Goal: Navigation & Orientation: Understand site structure

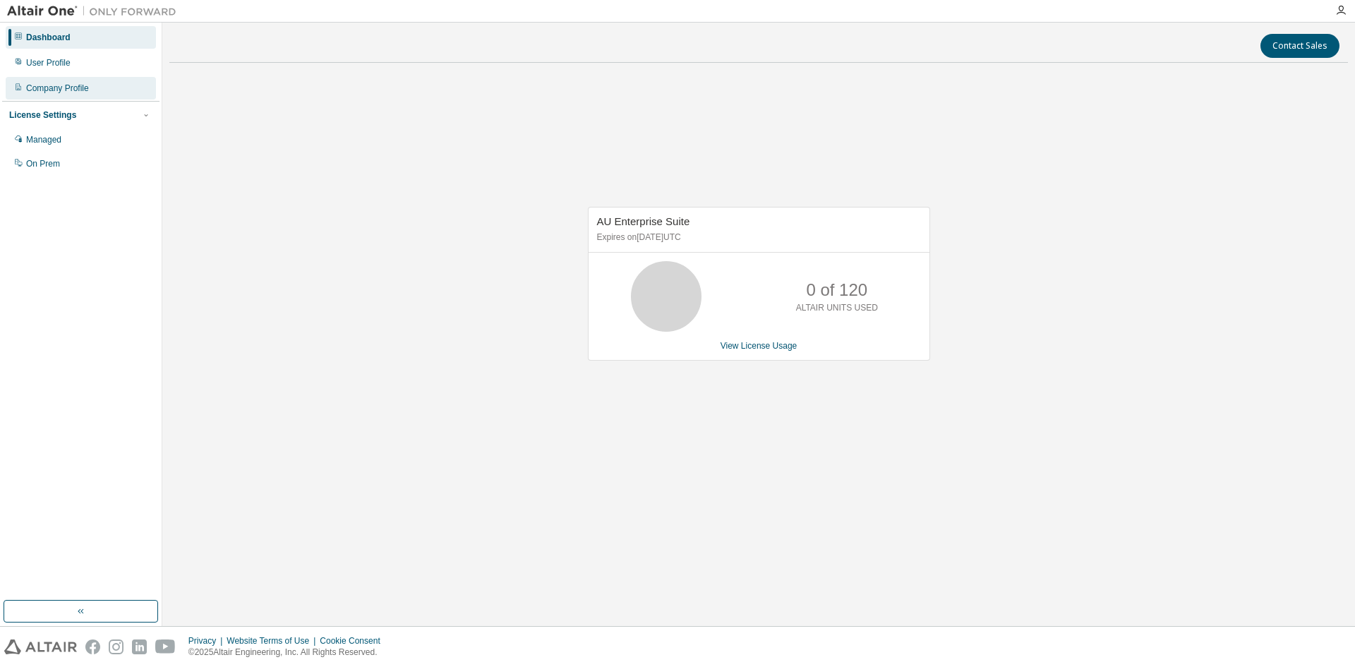
click at [66, 91] on div "Company Profile" at bounding box center [57, 88] width 63 height 11
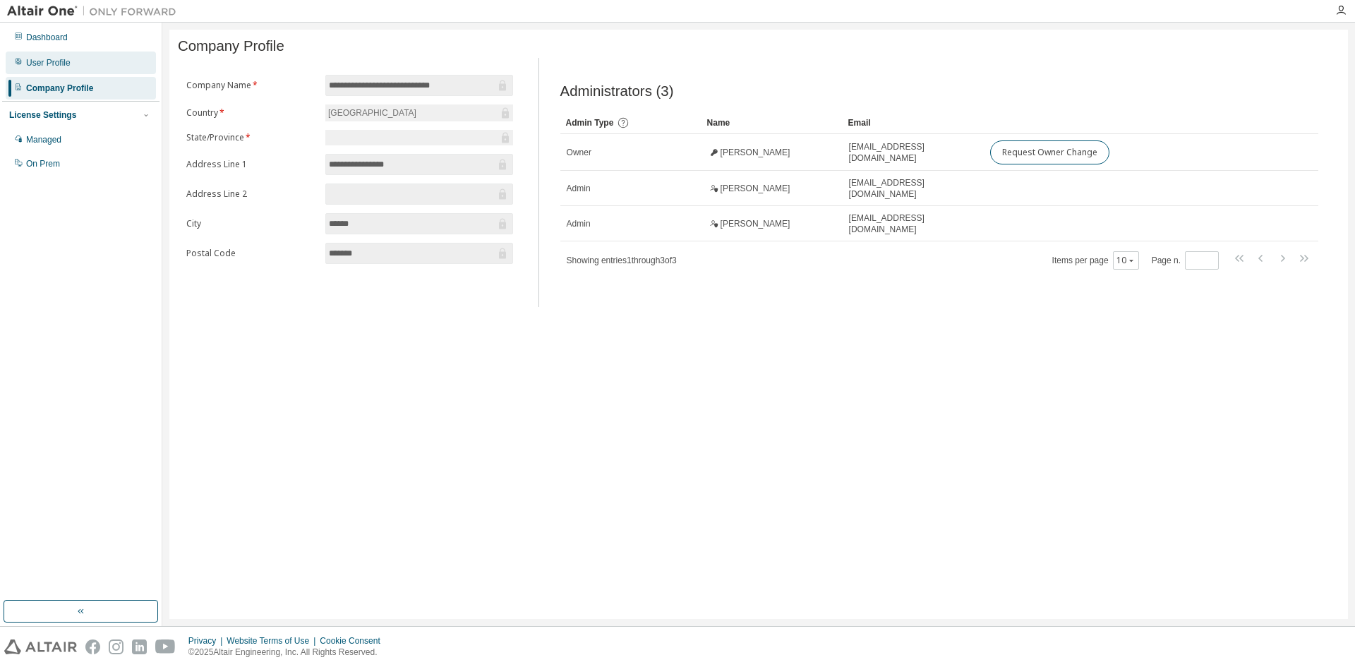
click at [88, 68] on div "User Profile" at bounding box center [81, 63] width 150 height 23
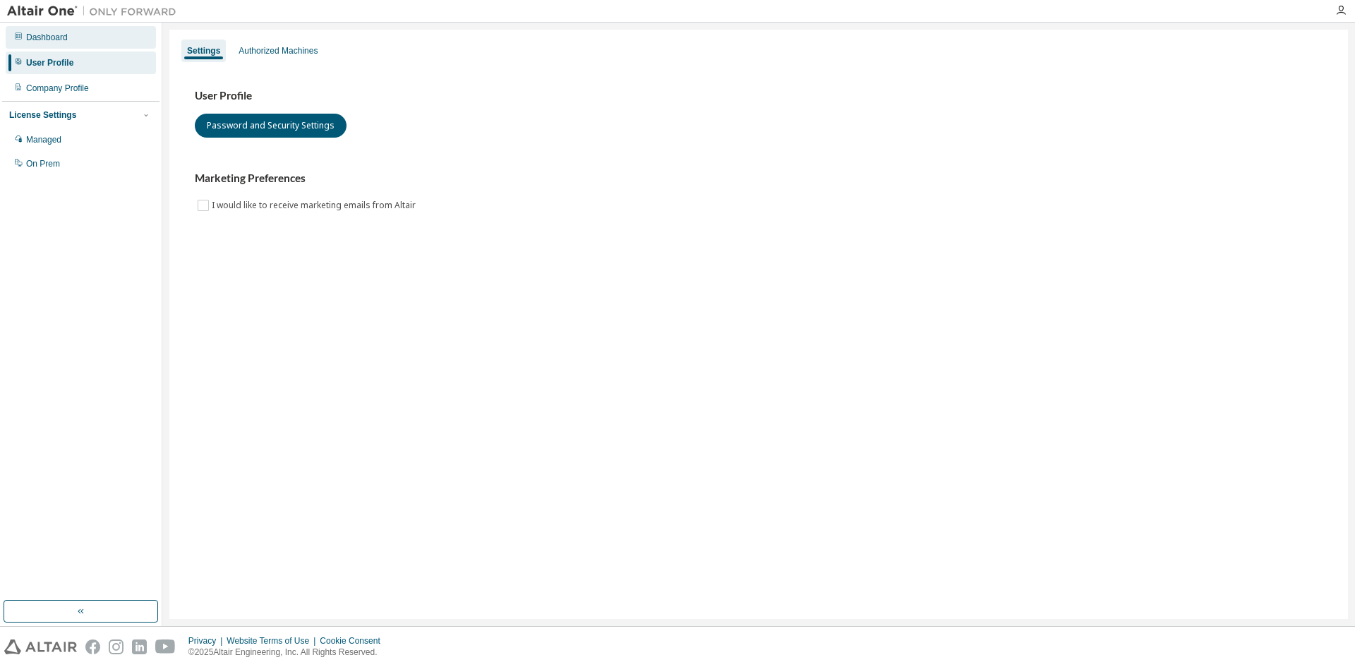
click at [86, 42] on div "Dashboard" at bounding box center [81, 37] width 150 height 23
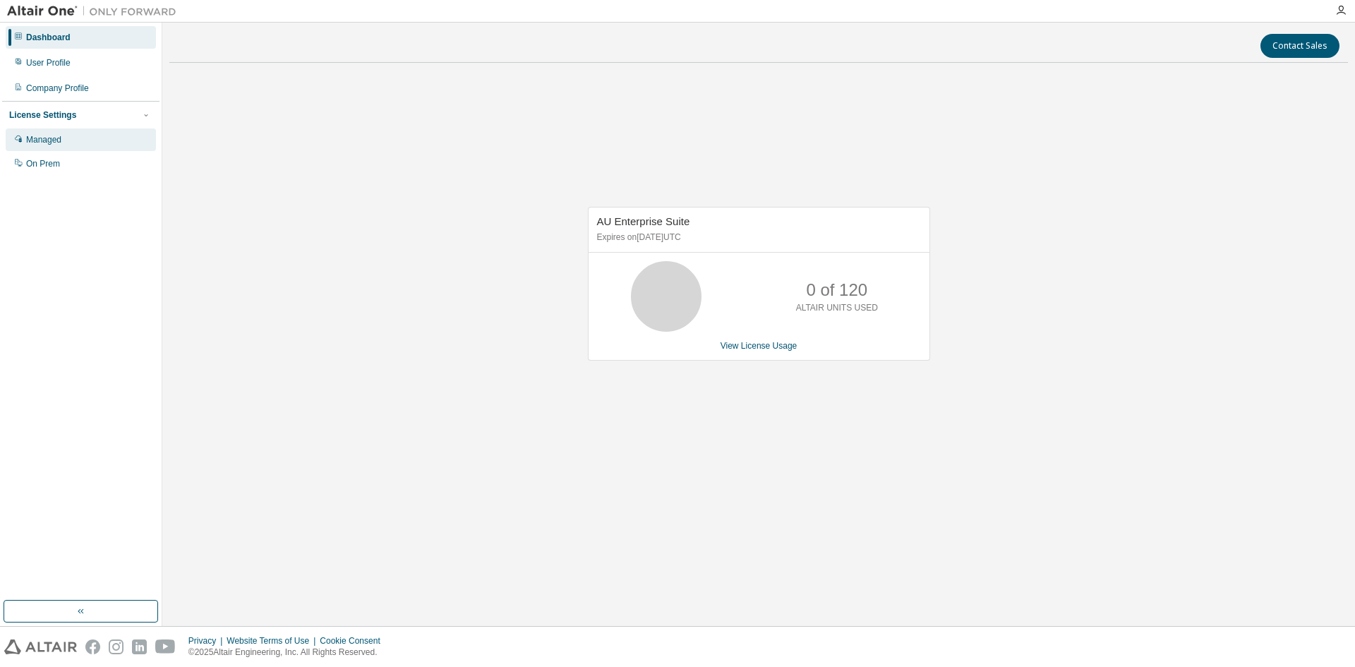
click at [68, 143] on div "Managed" at bounding box center [81, 139] width 150 height 23
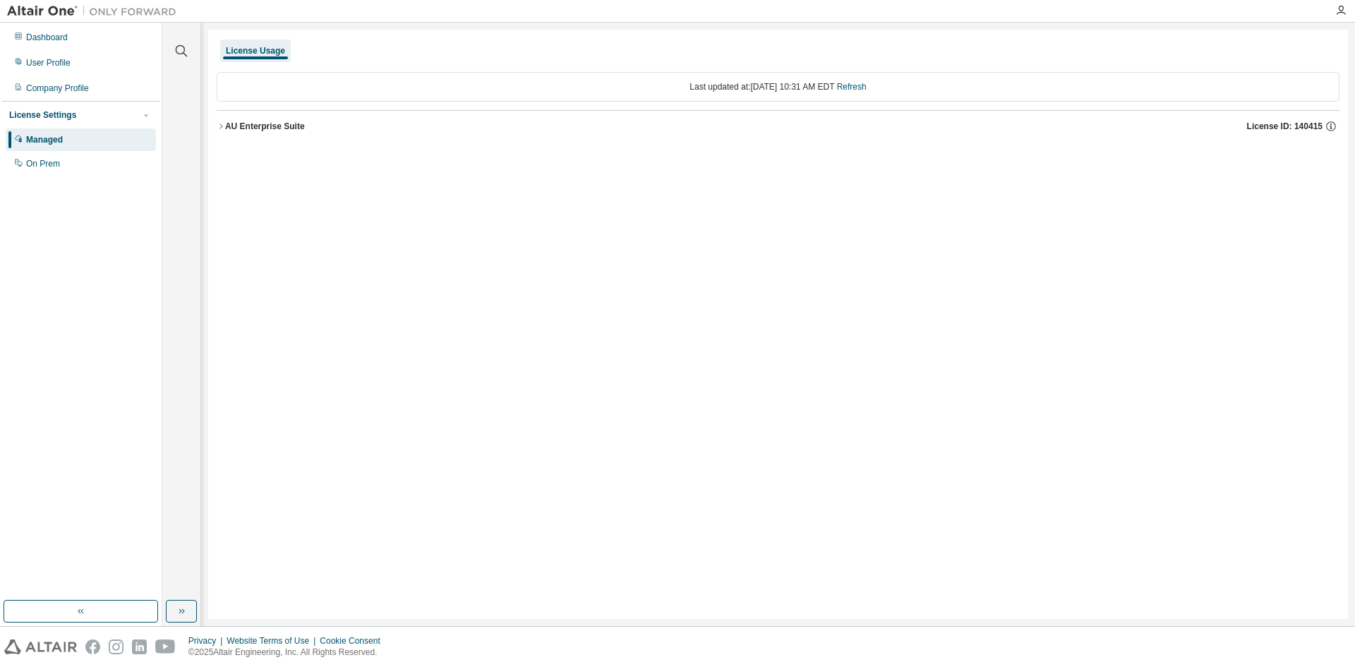
click at [258, 129] on div "AU Enterprise Suite" at bounding box center [265, 126] width 80 height 11
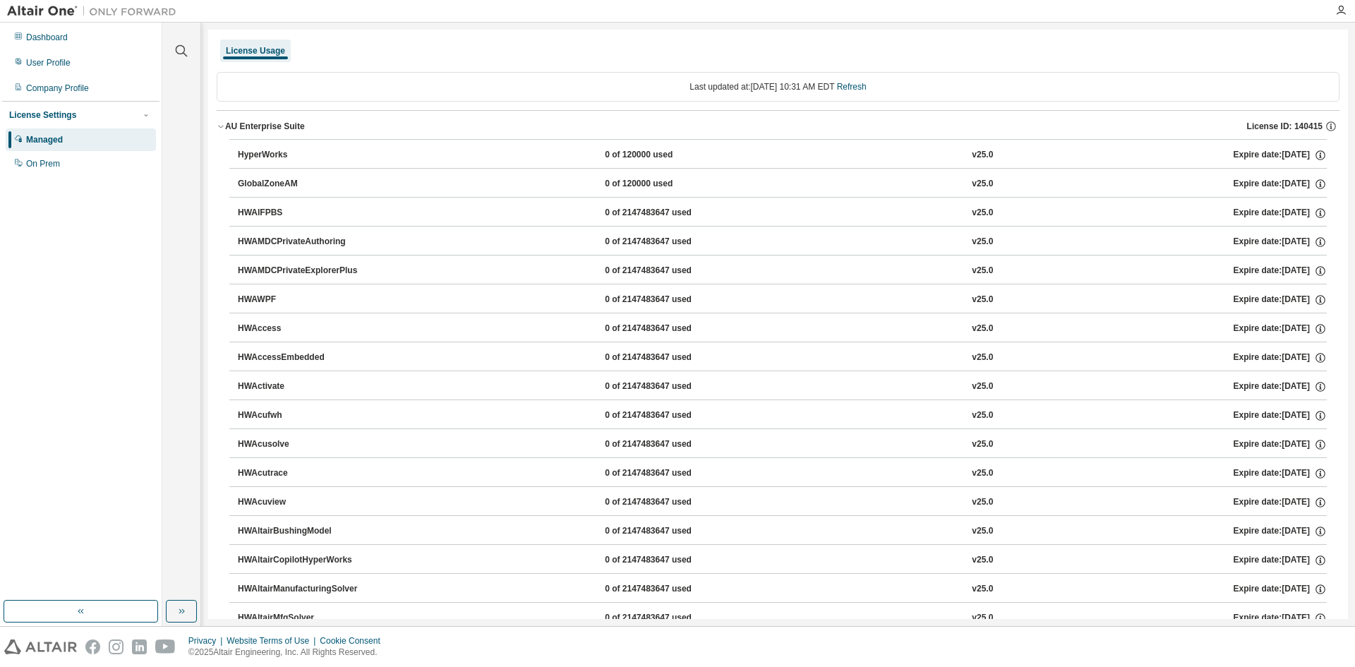
click at [248, 153] on div "HyperWorks" at bounding box center [301, 155] width 127 height 13
click at [91, 42] on div "Dashboard" at bounding box center [81, 37] width 150 height 23
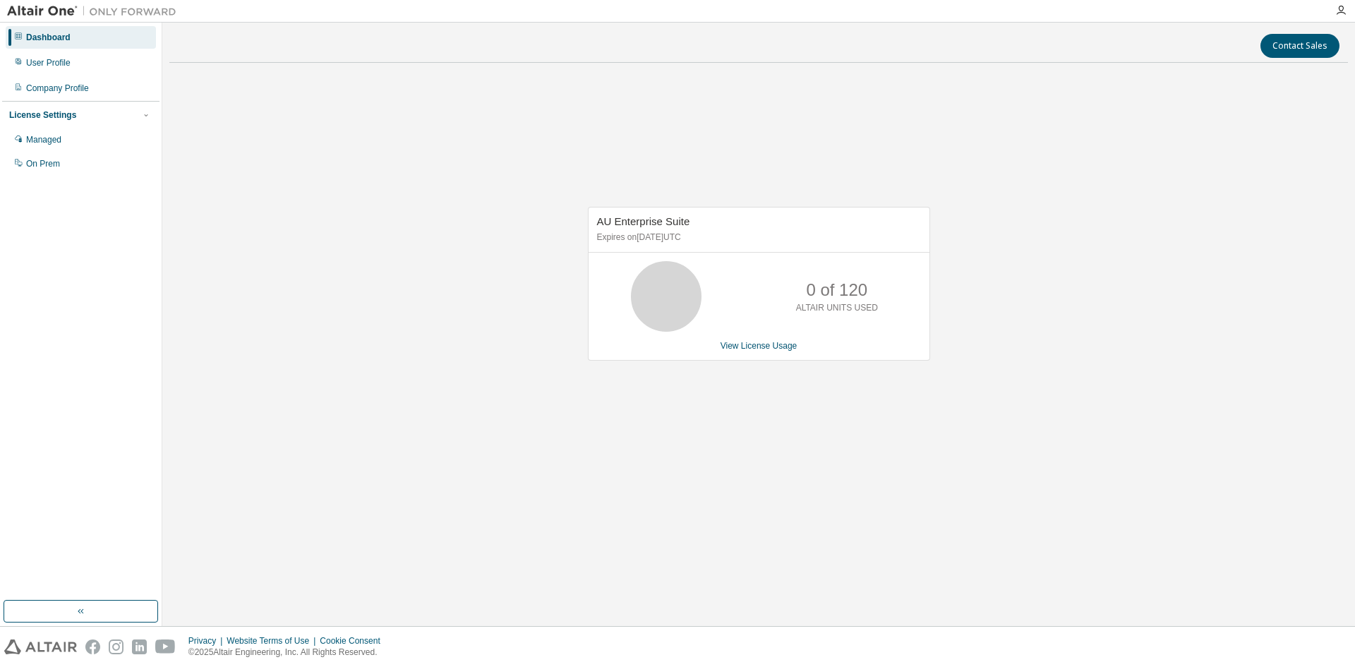
click at [338, 126] on div "AU Enterprise Suite Expires on March 31, 2026 UTC 0 of 120 ALTAIR UNITS USED Vi…" at bounding box center [758, 290] width 1178 height 433
